Goal: Task Accomplishment & Management: Manage account settings

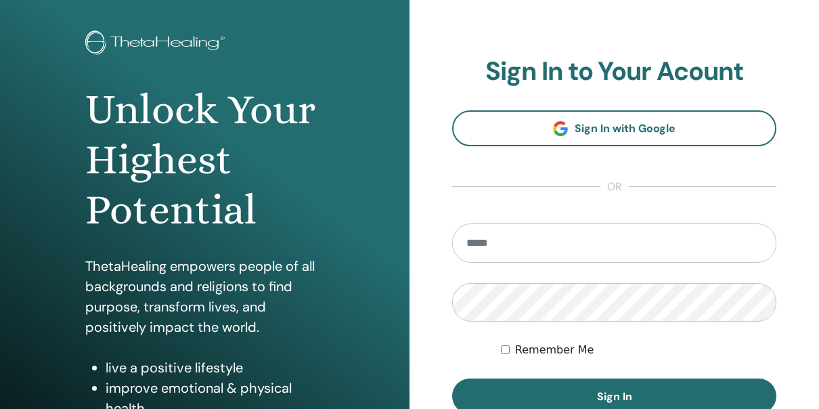
scroll to position [135, 0]
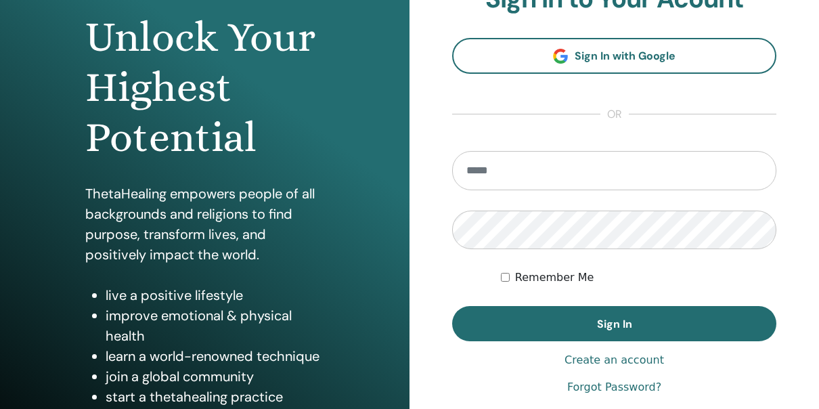
click at [527, 172] on input "email" at bounding box center [614, 170] width 324 height 39
type input "**********"
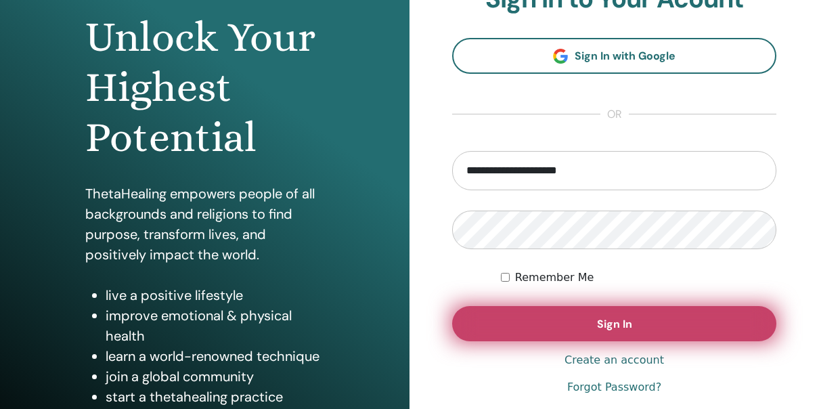
click at [574, 328] on button "Sign In" at bounding box center [614, 323] width 324 height 35
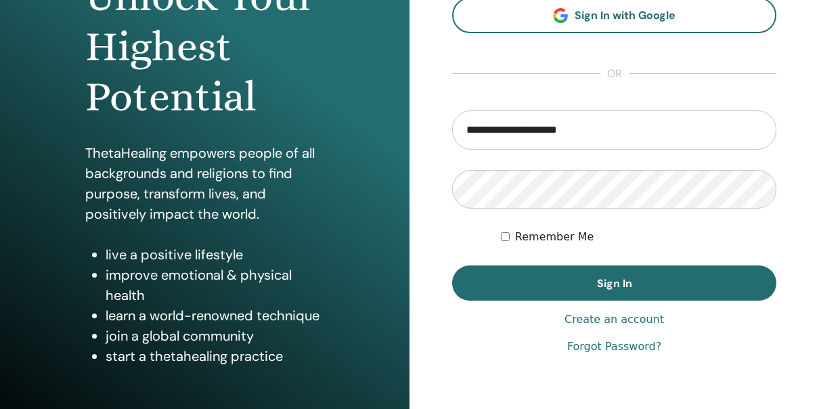
scroll to position [241, 0]
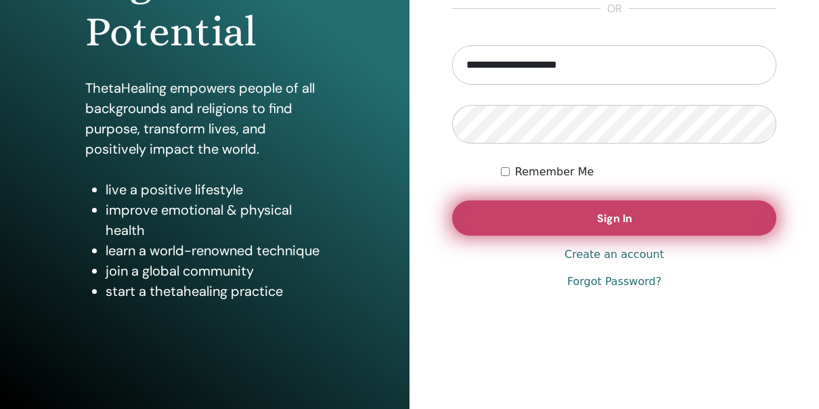
click at [589, 214] on button "Sign In" at bounding box center [614, 217] width 324 height 35
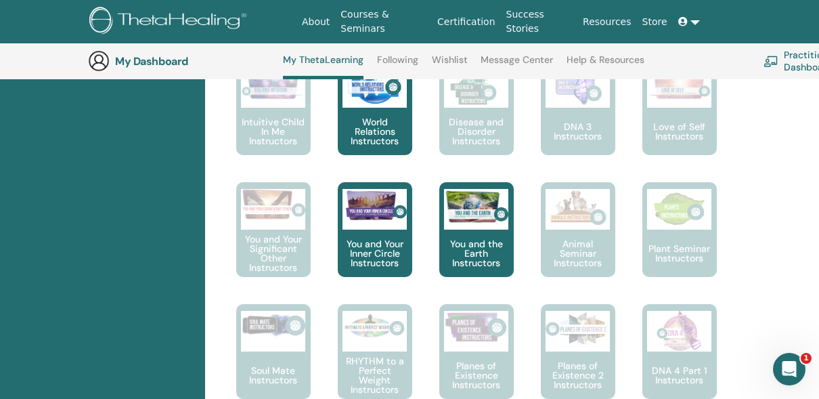
scroll to position [847, 0]
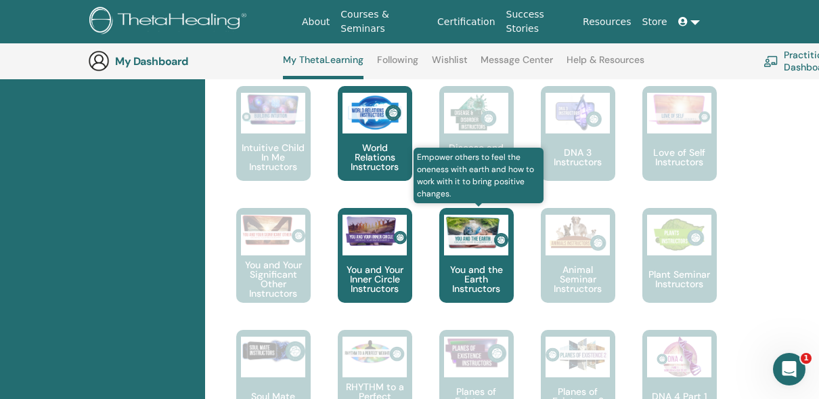
click at [472, 265] on p "You and the Earth Instructors" at bounding box center [476, 279] width 74 height 28
